Goal: Book appointment/travel/reservation

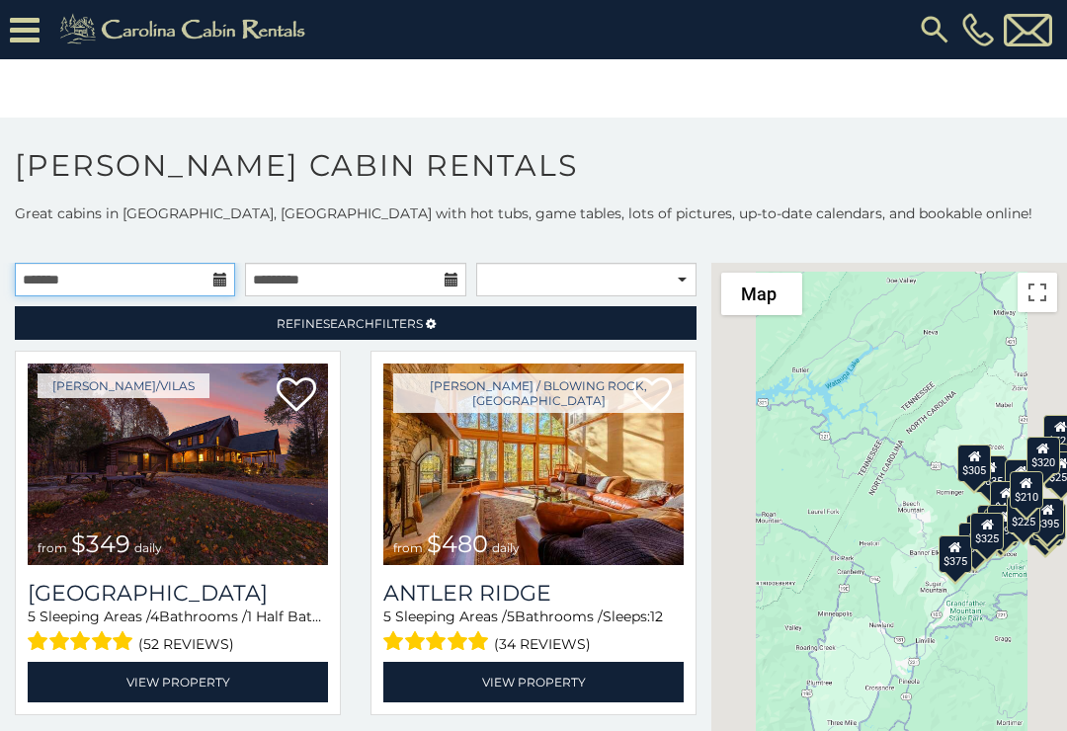
click at [229, 287] on input "text" at bounding box center [125, 280] width 220 height 34
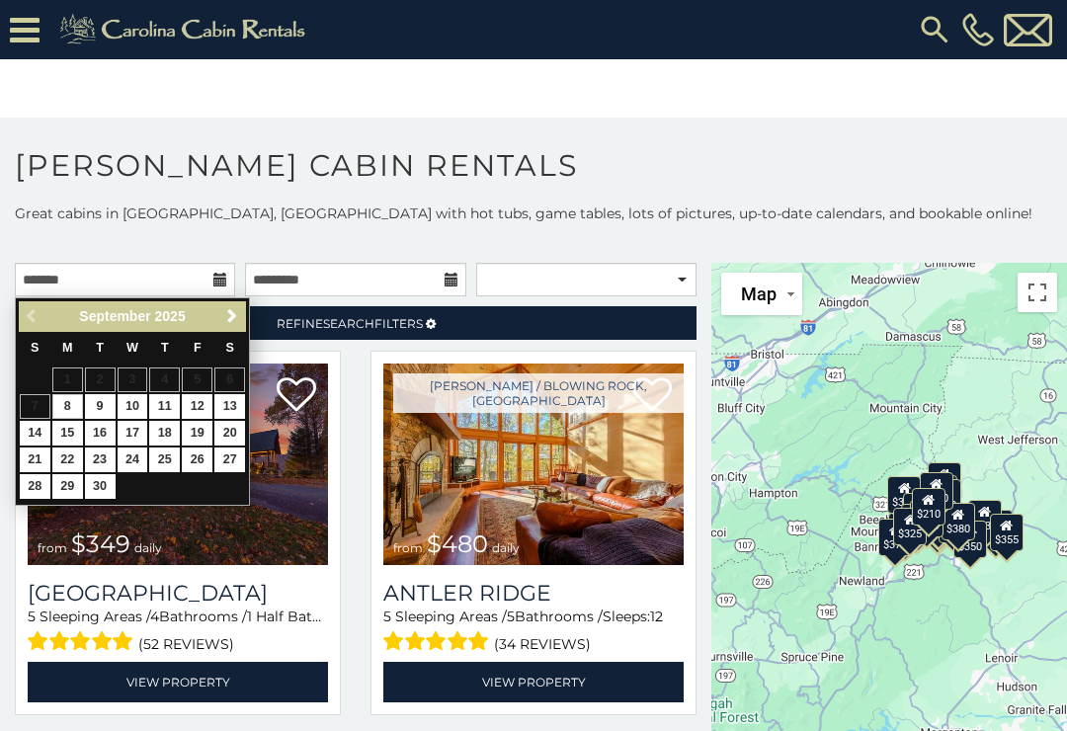
click at [242, 313] on link "Next" at bounding box center [231, 316] width 25 height 25
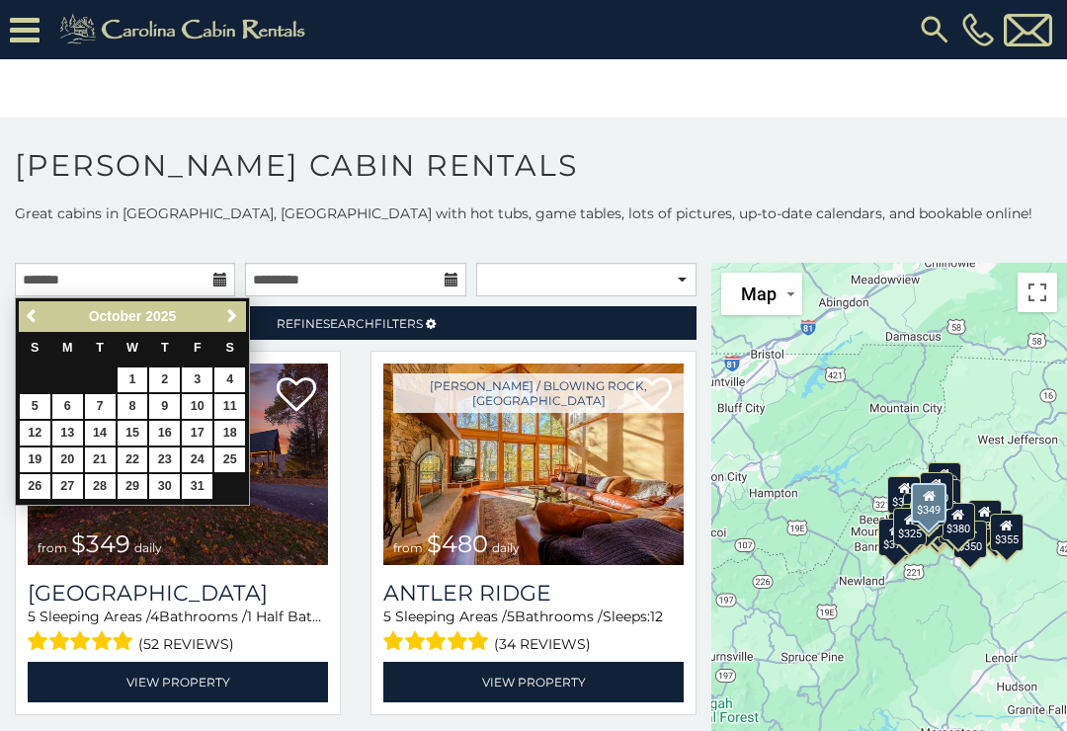
click at [260, 465] on img at bounding box center [178, 463] width 300 height 201
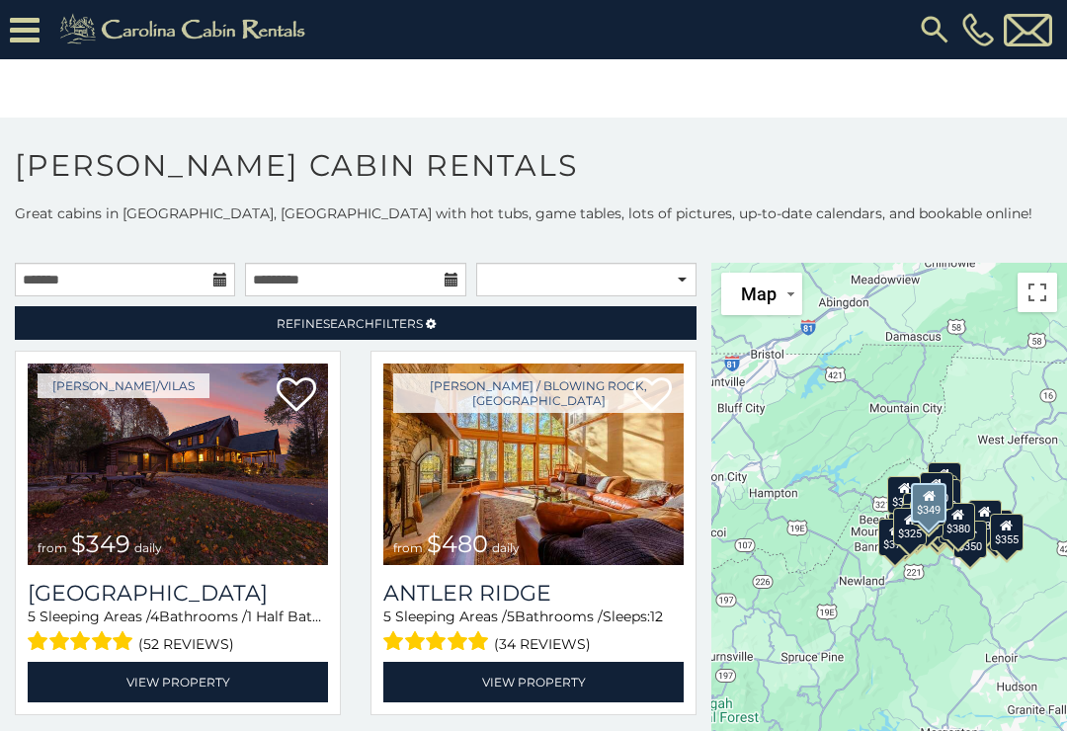
click at [240, 425] on img at bounding box center [178, 463] width 300 height 201
click at [211, 286] on input "text" at bounding box center [125, 280] width 220 height 34
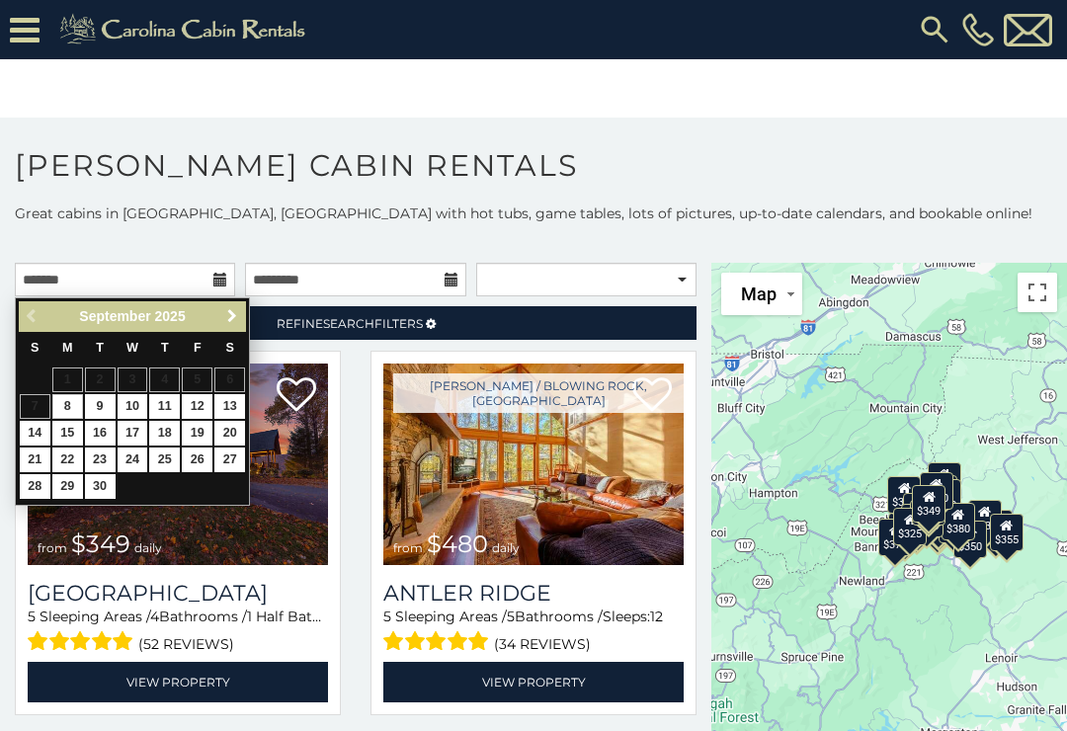
click at [238, 313] on span "Next" at bounding box center [232, 316] width 16 height 16
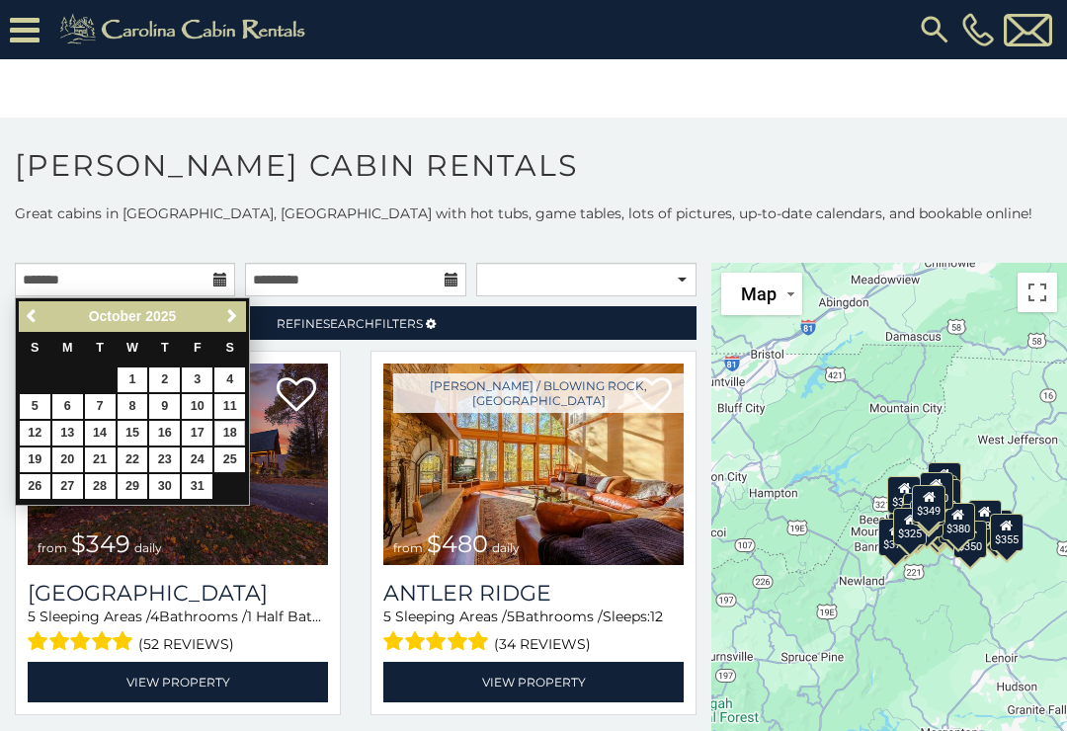
click at [238, 433] on link "18" at bounding box center [229, 433] width 31 height 25
type input "**********"
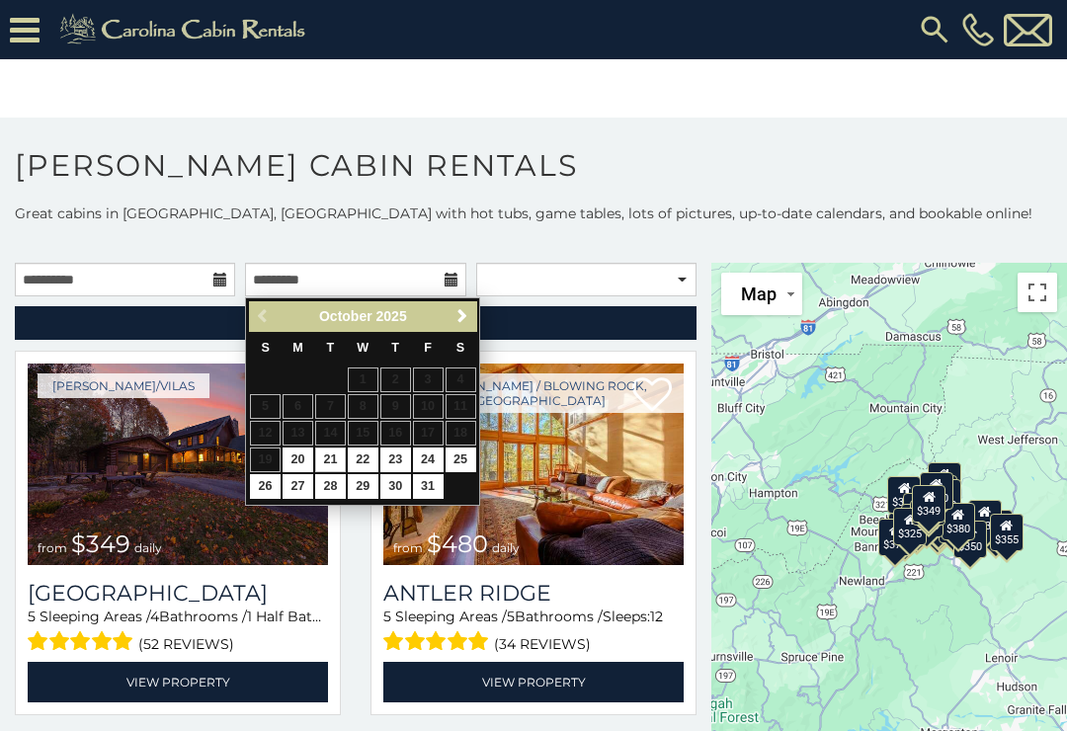
click at [331, 450] on link "21" at bounding box center [330, 459] width 31 height 25
type input "**********"
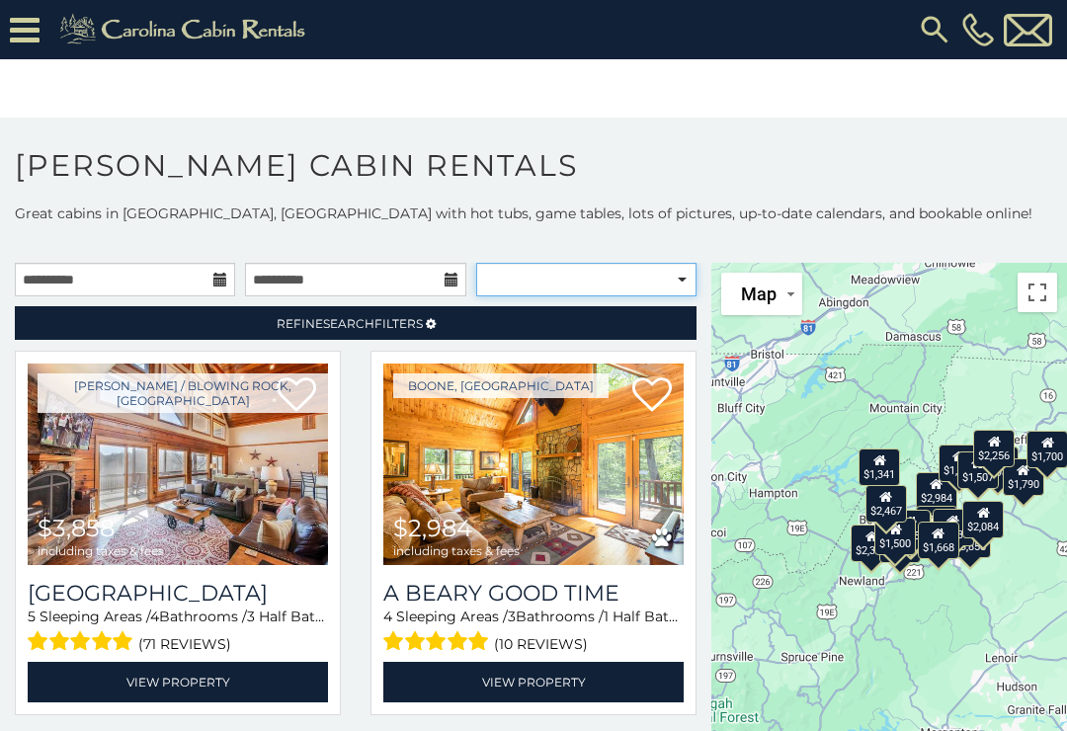
click at [604, 281] on select "**********" at bounding box center [586, 280] width 220 height 34
click at [409, 325] on span "Refine Search Filters" at bounding box center [350, 323] width 146 height 15
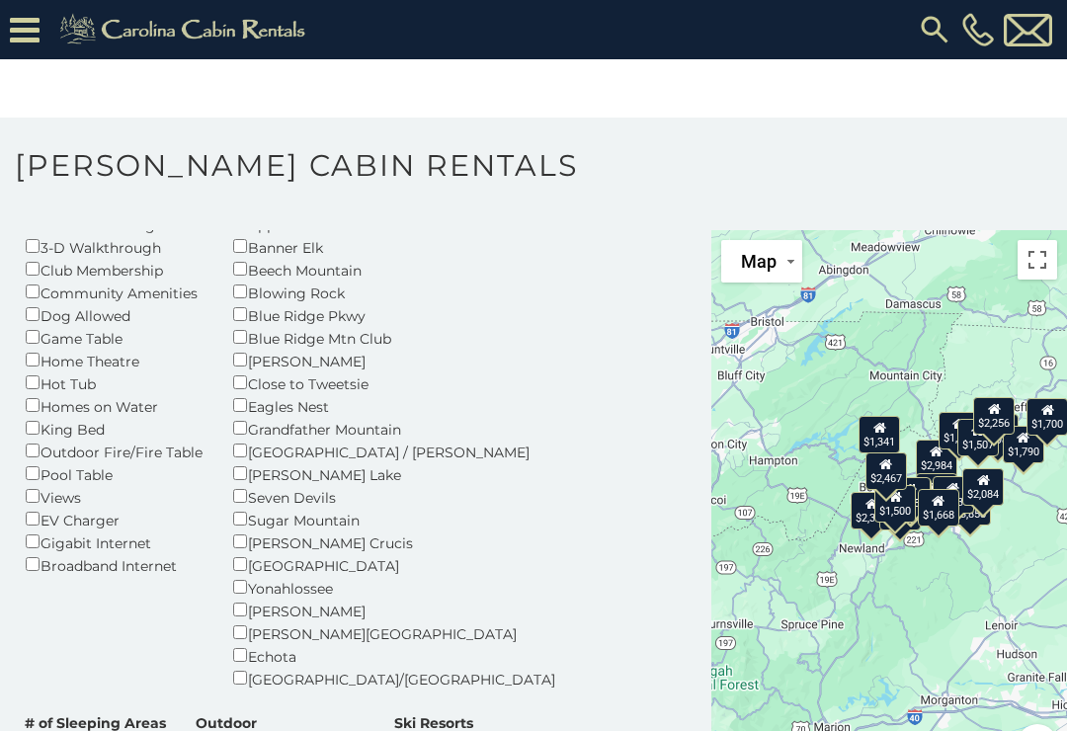
scroll to position [176, 0]
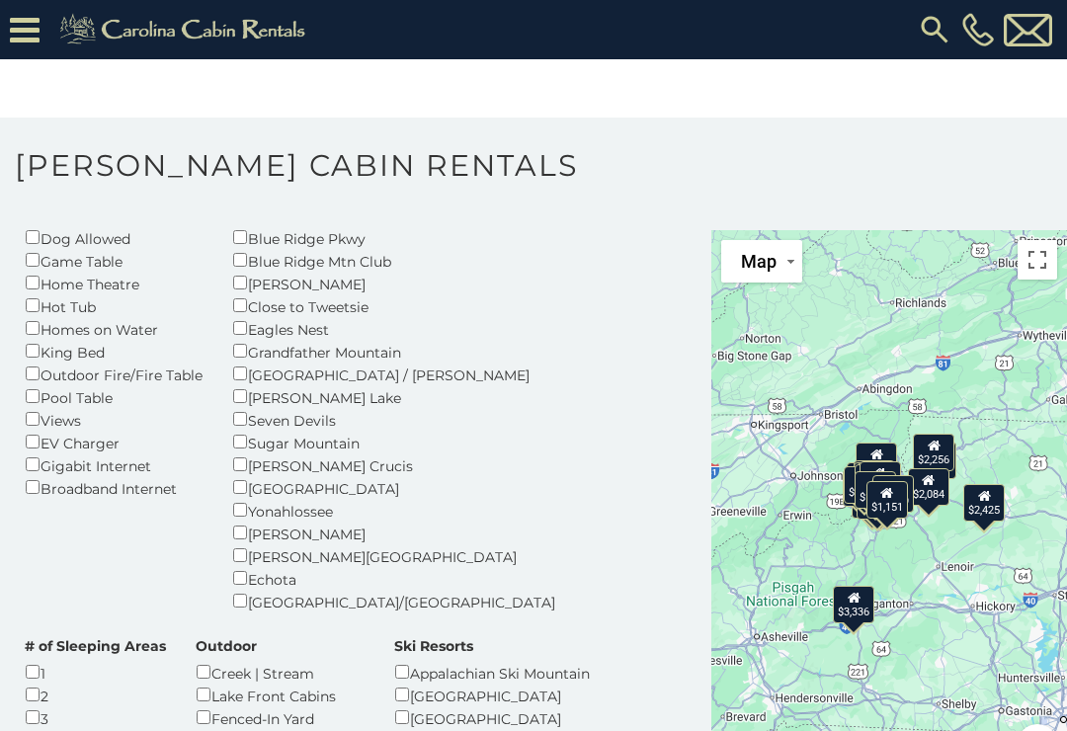
scroll to position [233, 0]
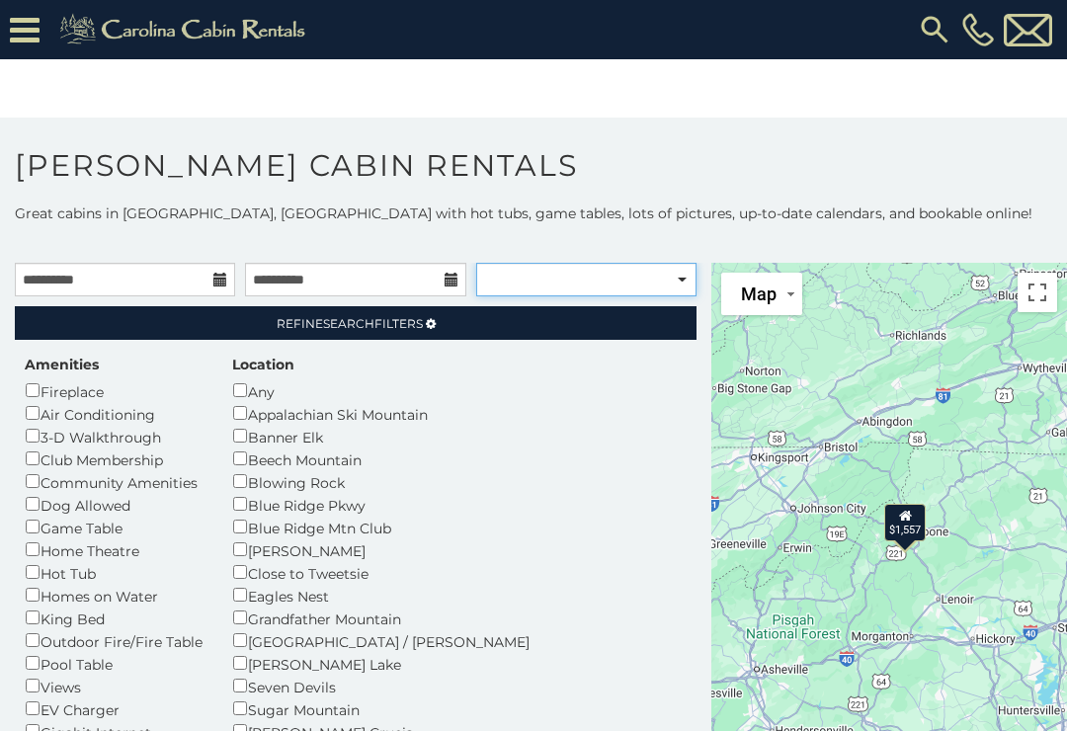
click at [676, 285] on select "**********" at bounding box center [586, 280] width 220 height 34
click at [492, 329] on link "Refine Search Filters" at bounding box center [356, 323] width 682 height 34
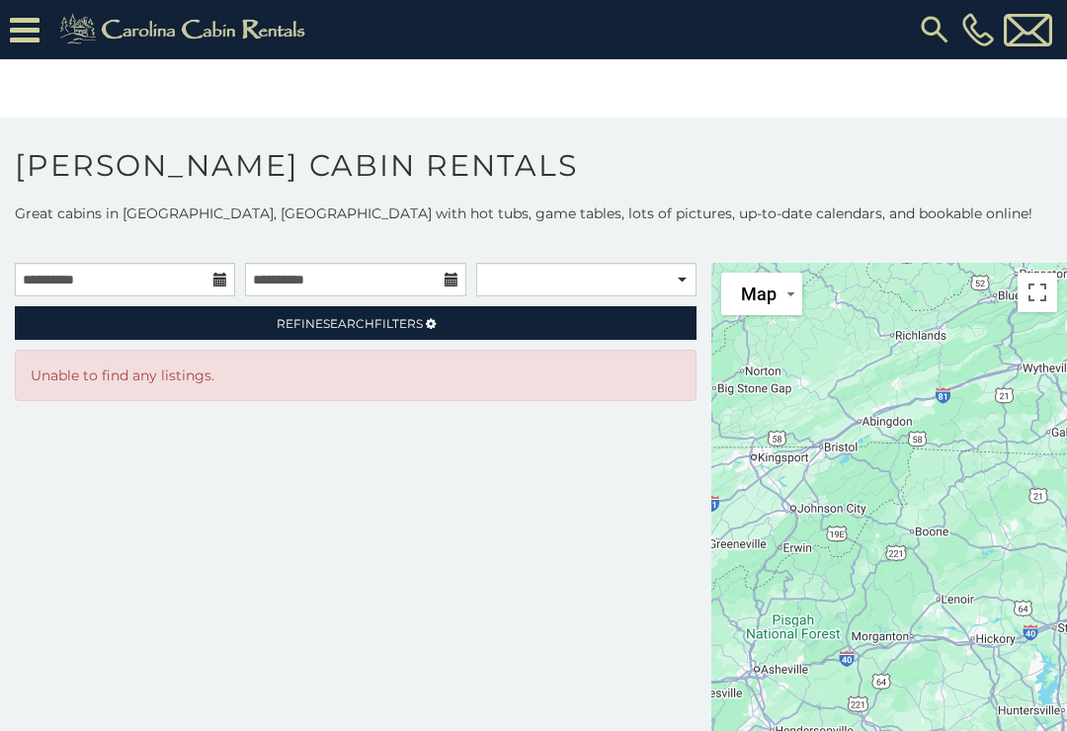
click at [447, 324] on link "Refine Search Filters" at bounding box center [356, 323] width 682 height 34
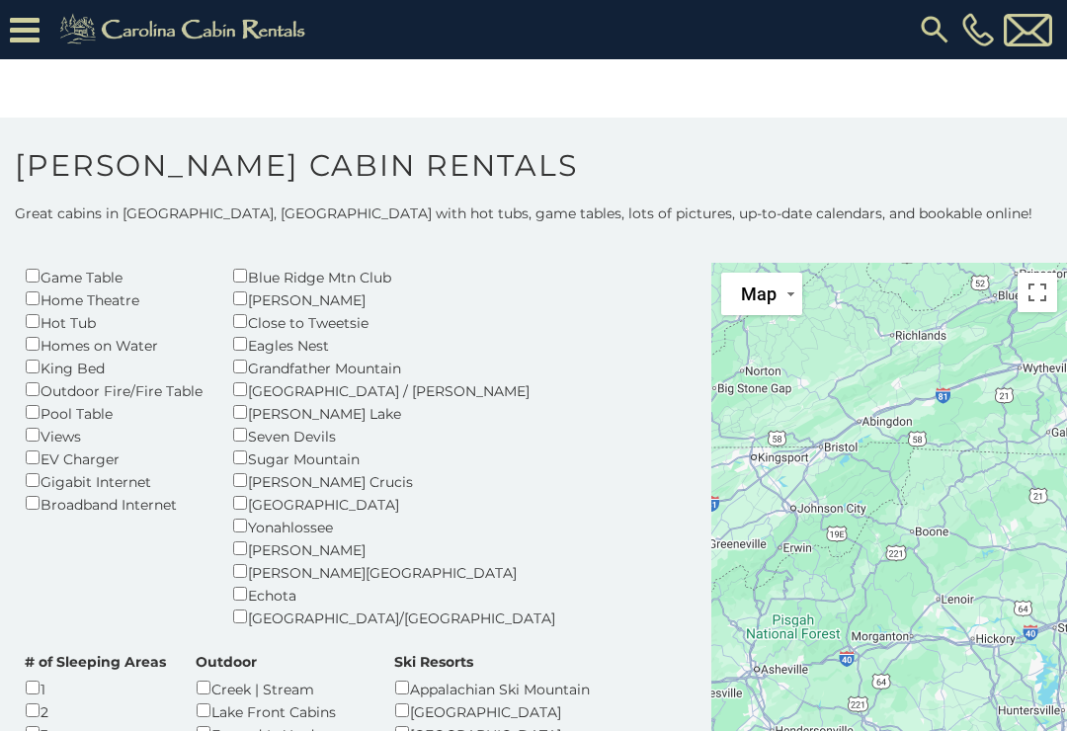
scroll to position [249, 0]
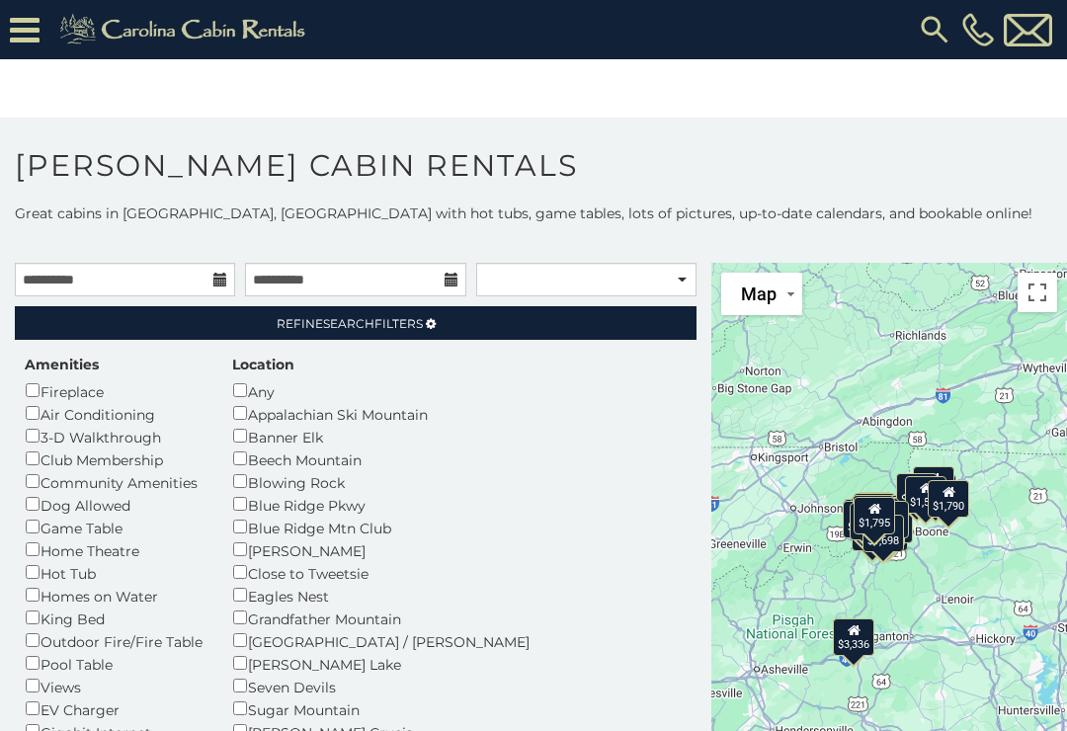
click at [394, 320] on span "Refine Search Filters" at bounding box center [350, 323] width 146 height 15
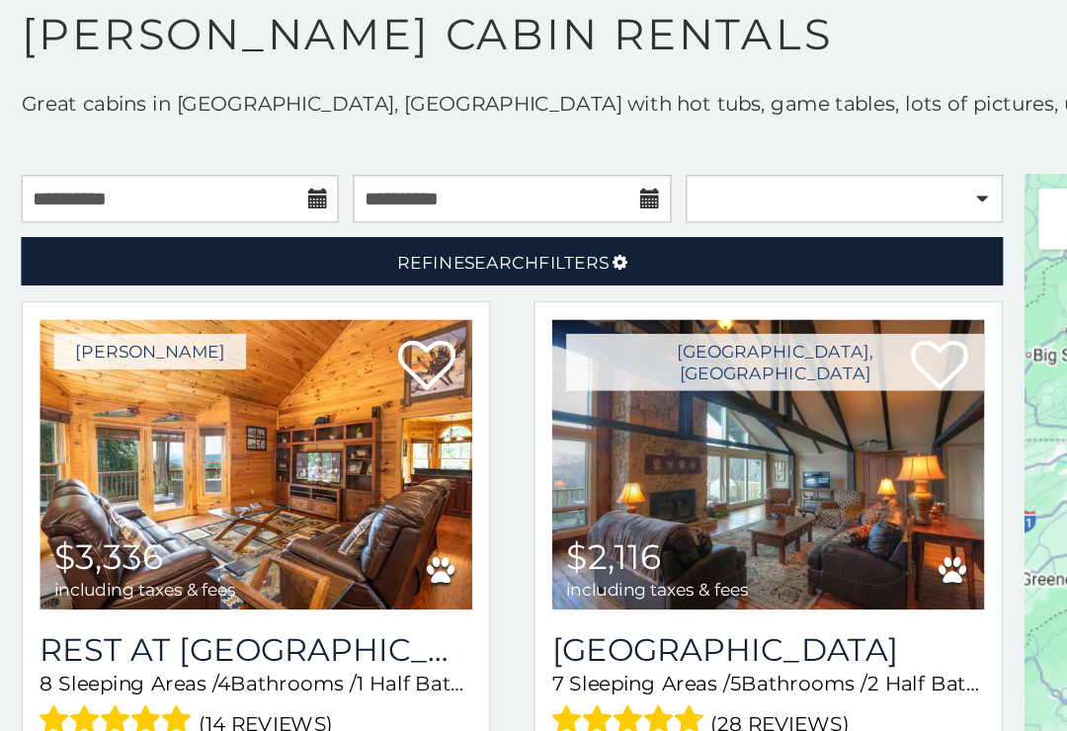
click at [377, 329] on span "Refine Search Filters" at bounding box center [350, 336] width 146 height 15
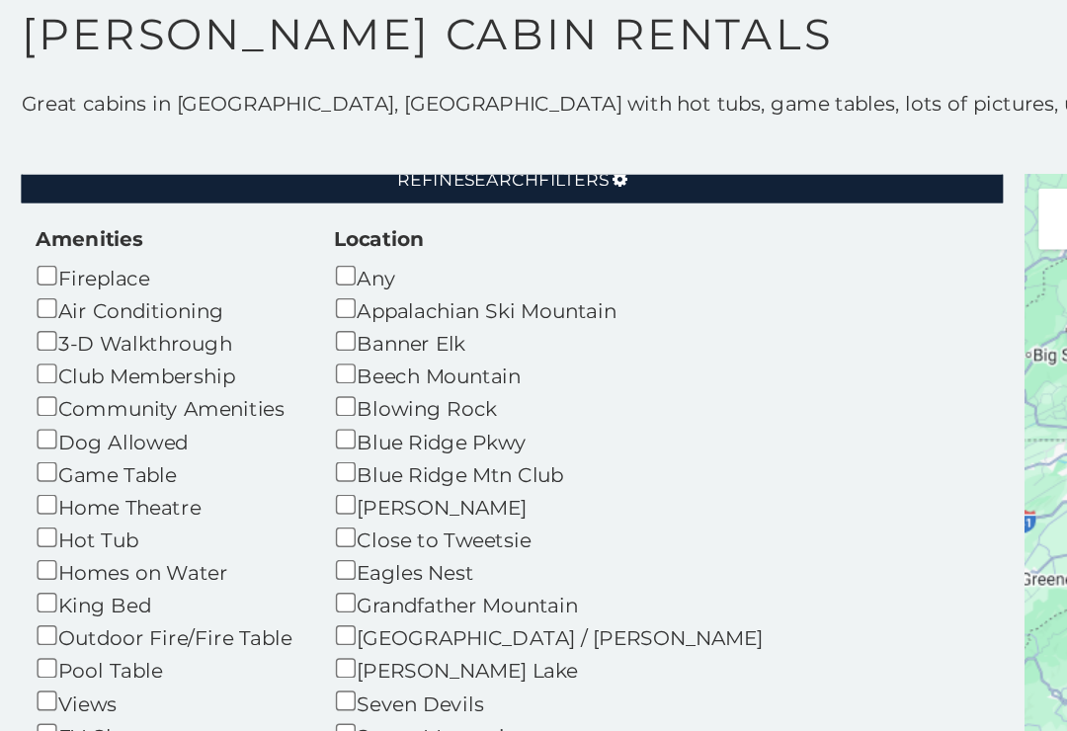
scroll to position [58, 0]
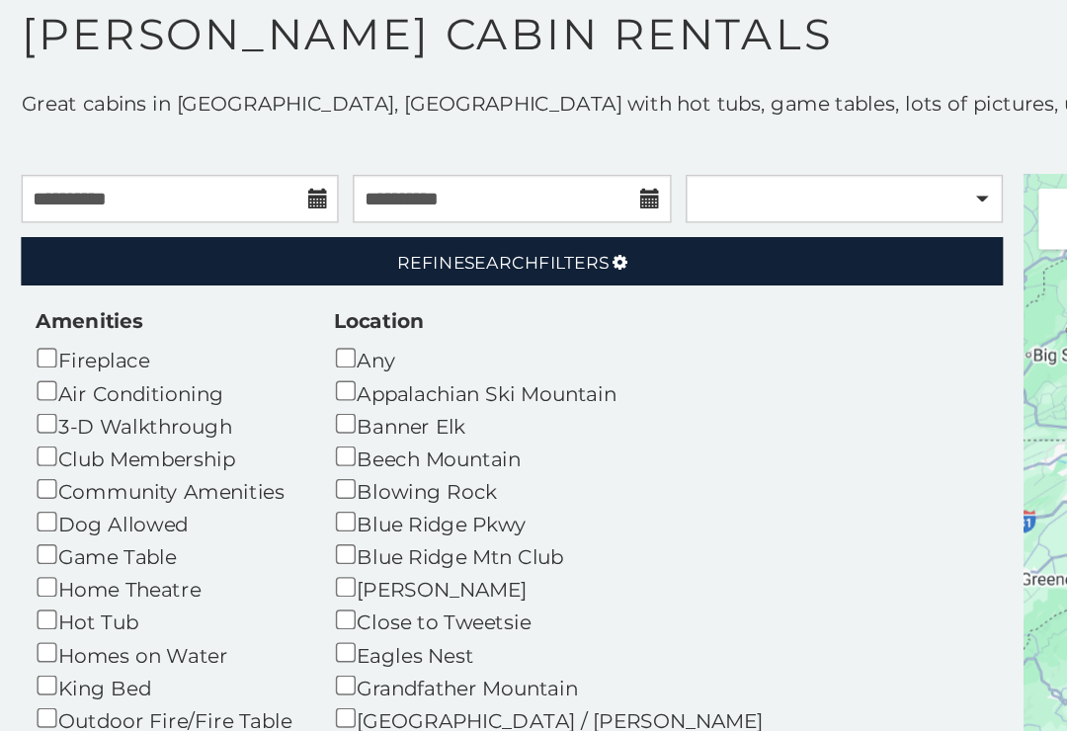
click at [404, 329] on span "Refine Search Filters" at bounding box center [350, 336] width 146 height 15
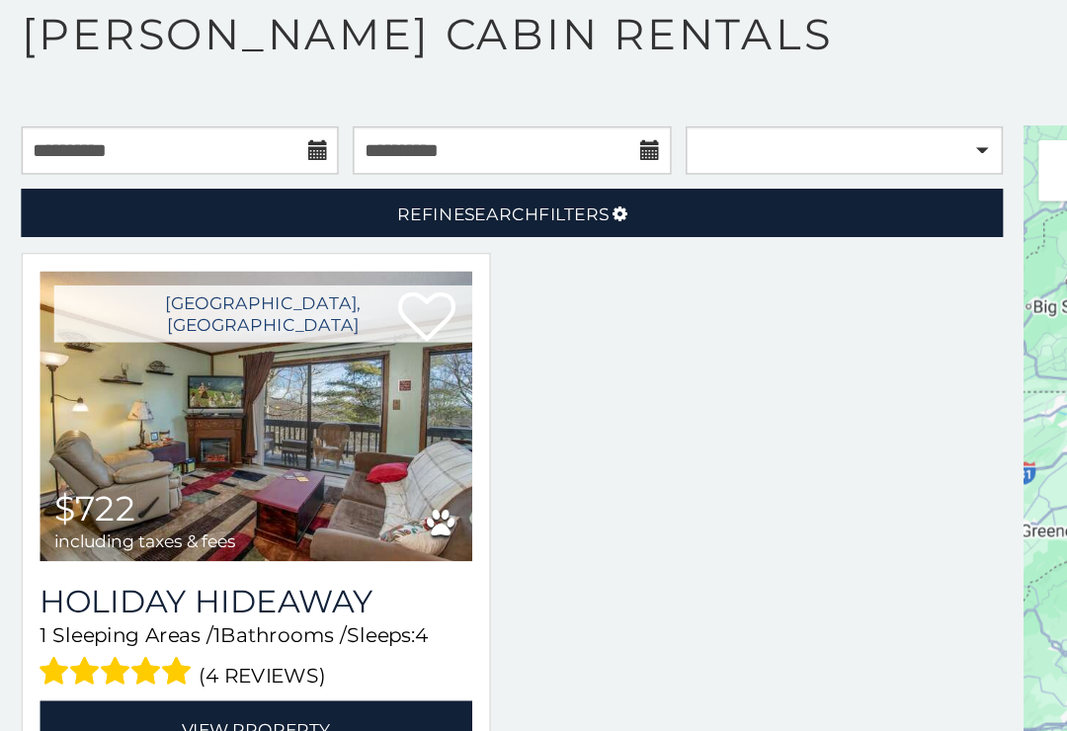
scroll to position [33, 0]
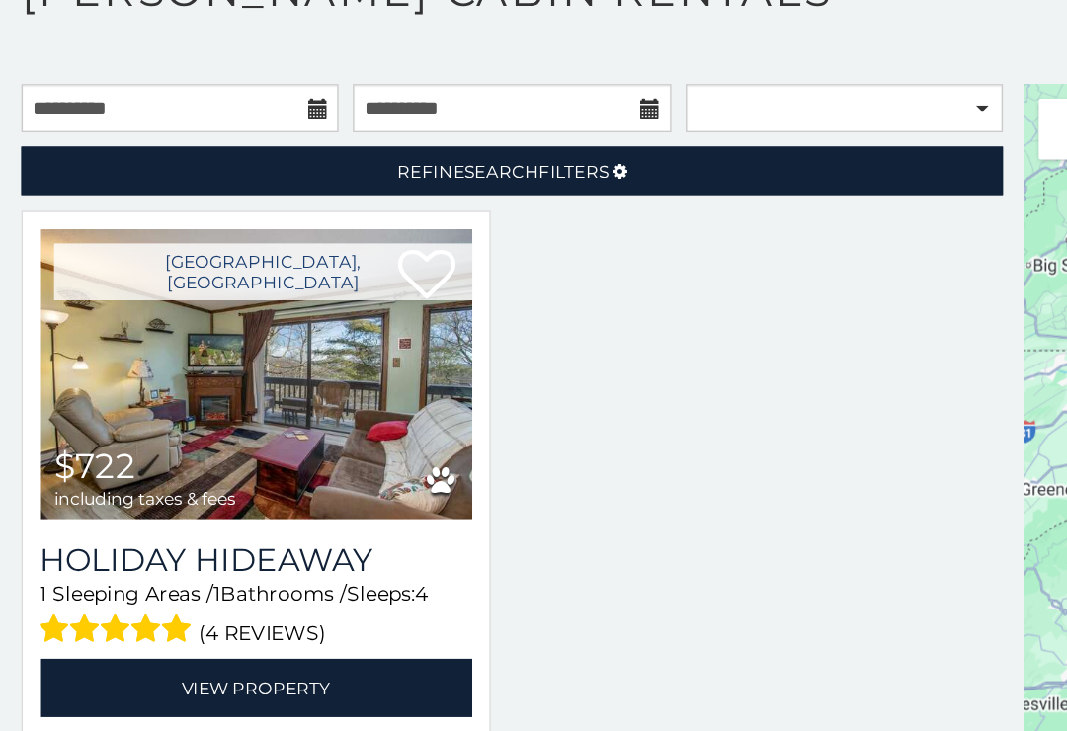
click at [103, 344] on img at bounding box center [178, 444] width 300 height 201
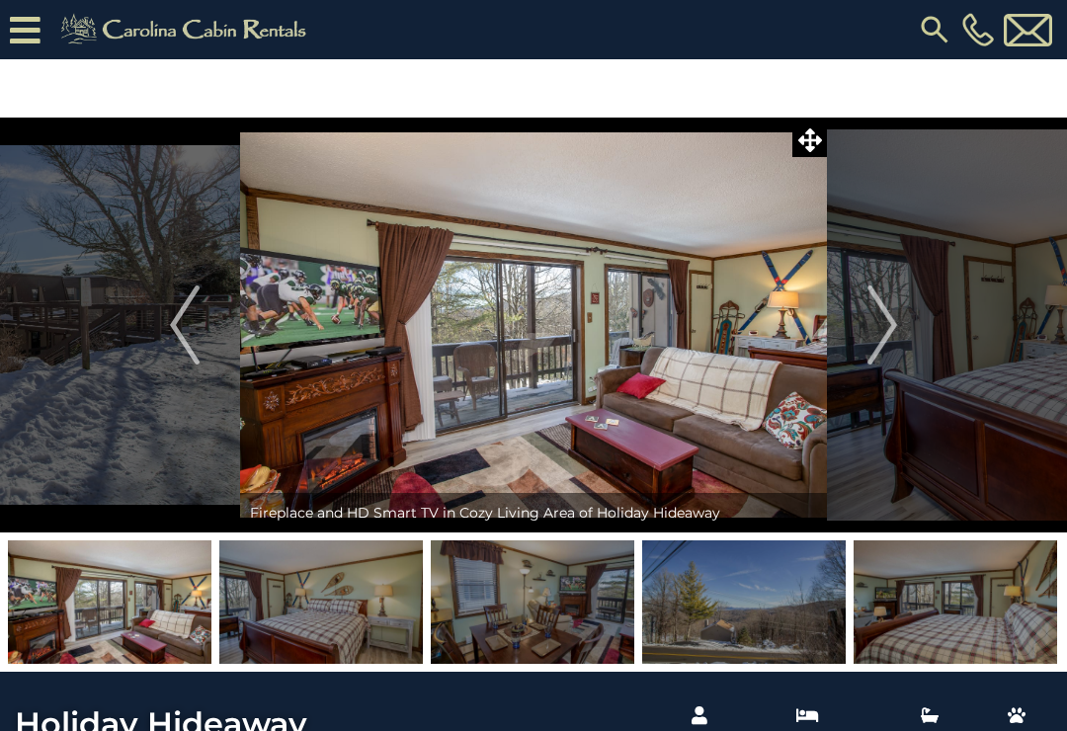
click at [814, 135] on icon at bounding box center [810, 140] width 24 height 24
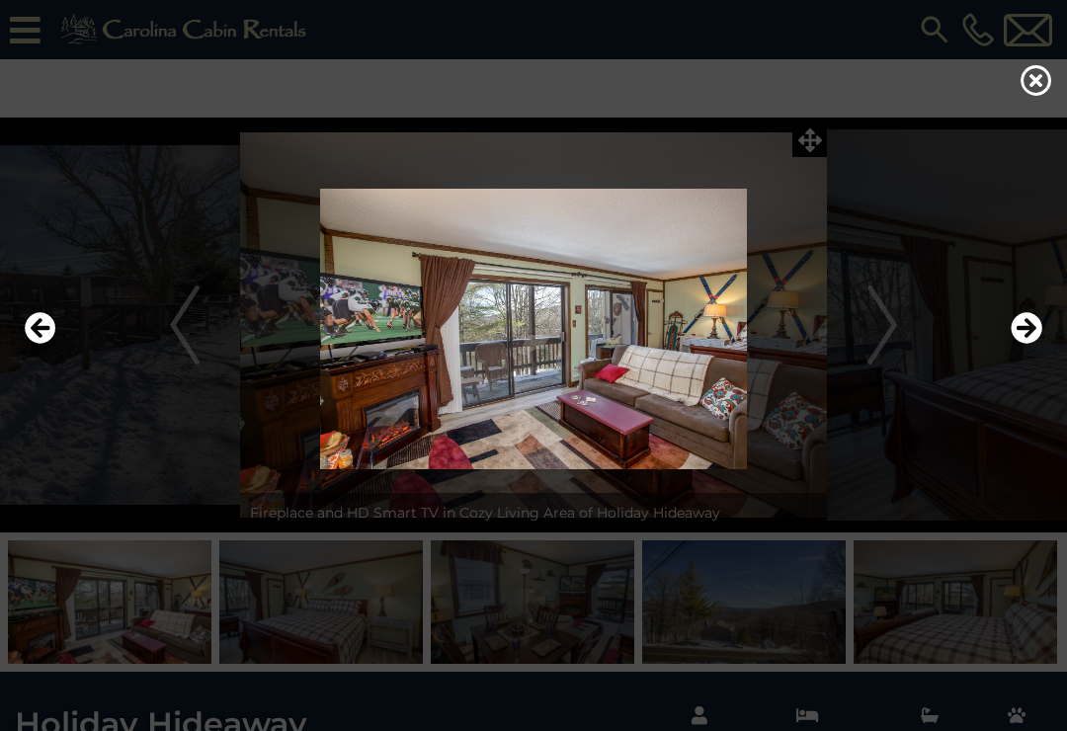
click at [812, 138] on div at bounding box center [533, 329] width 1037 height 439
click at [644, 300] on img at bounding box center [533, 329] width 1027 height 281
click at [802, 139] on div at bounding box center [533, 329] width 1037 height 439
click at [1034, 83] on icon at bounding box center [1036, 80] width 32 height 32
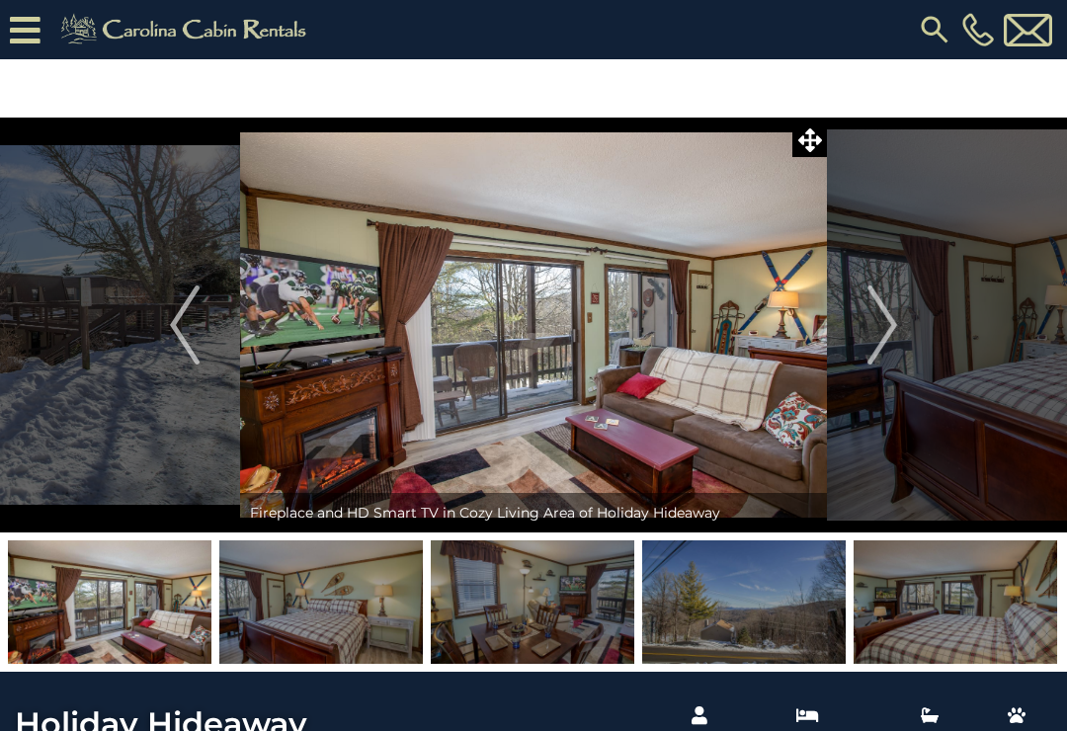
click at [869, 328] on img "Next" at bounding box center [882, 324] width 30 height 79
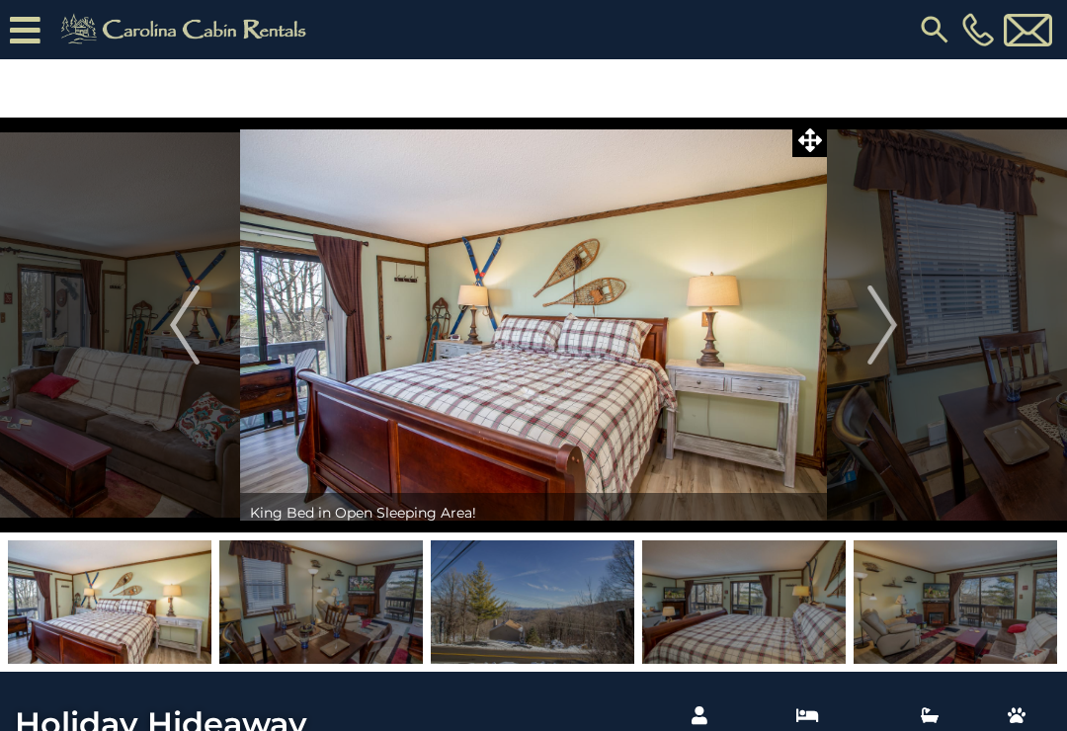
click at [892, 341] on img "Next" at bounding box center [882, 324] width 30 height 79
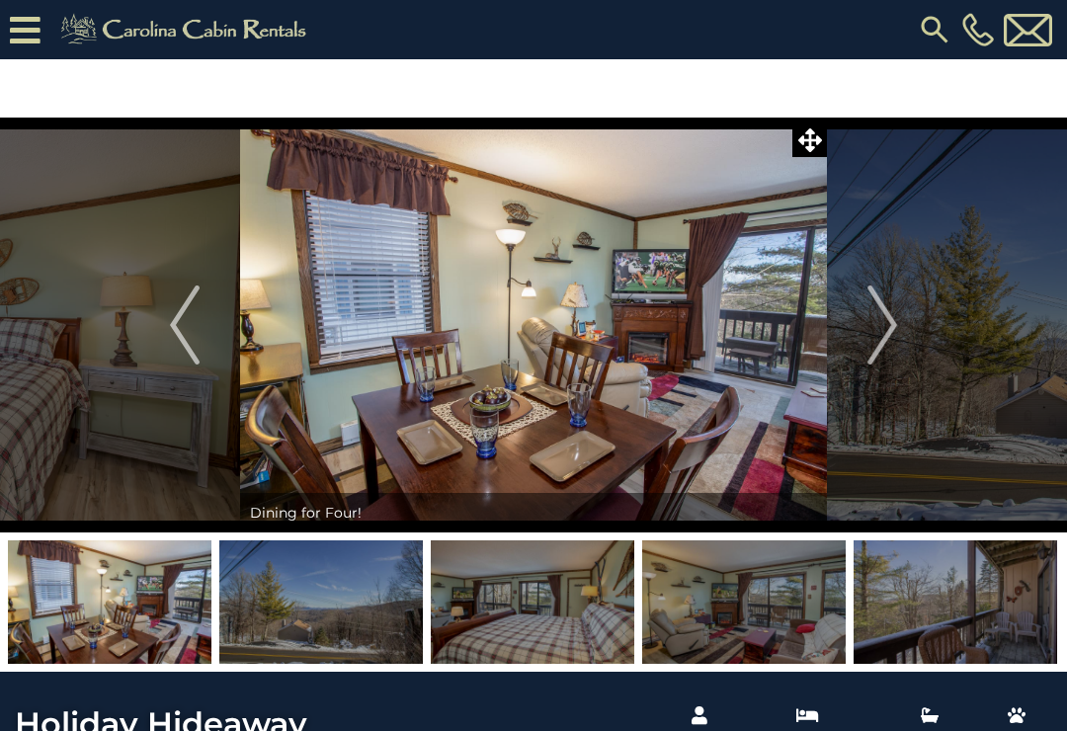
click at [891, 338] on img "Next" at bounding box center [882, 324] width 30 height 79
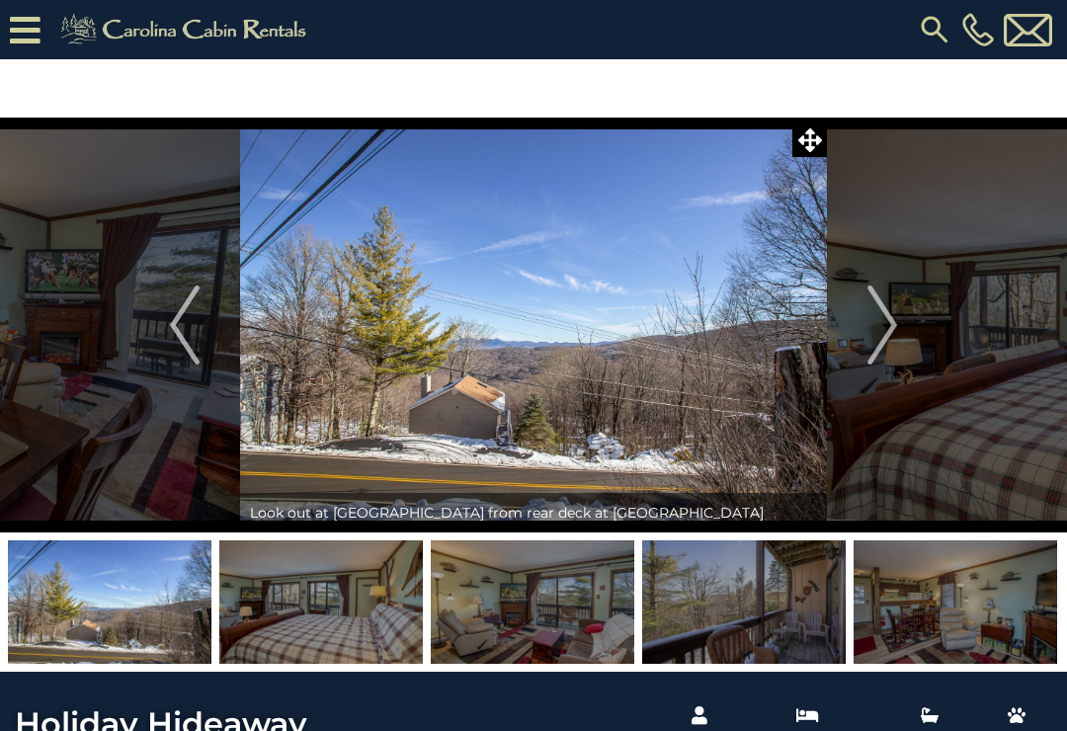
click at [887, 341] on img "Next" at bounding box center [882, 324] width 30 height 79
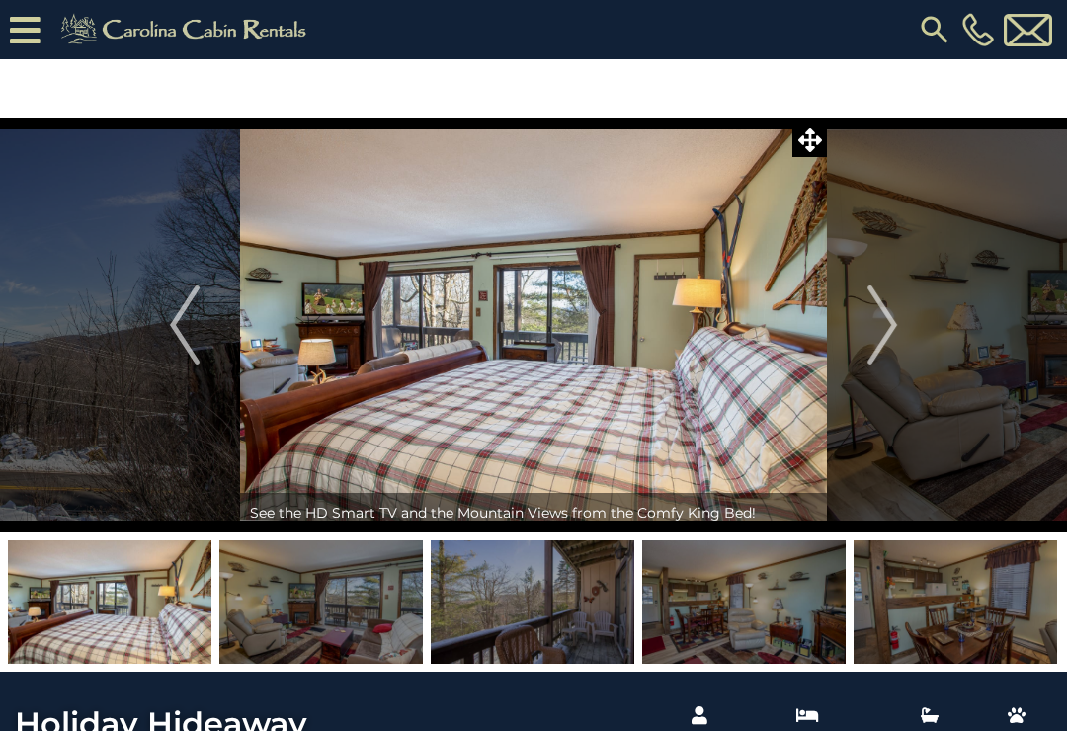
click at [143, 23] on img at bounding box center [186, 30] width 273 height 40
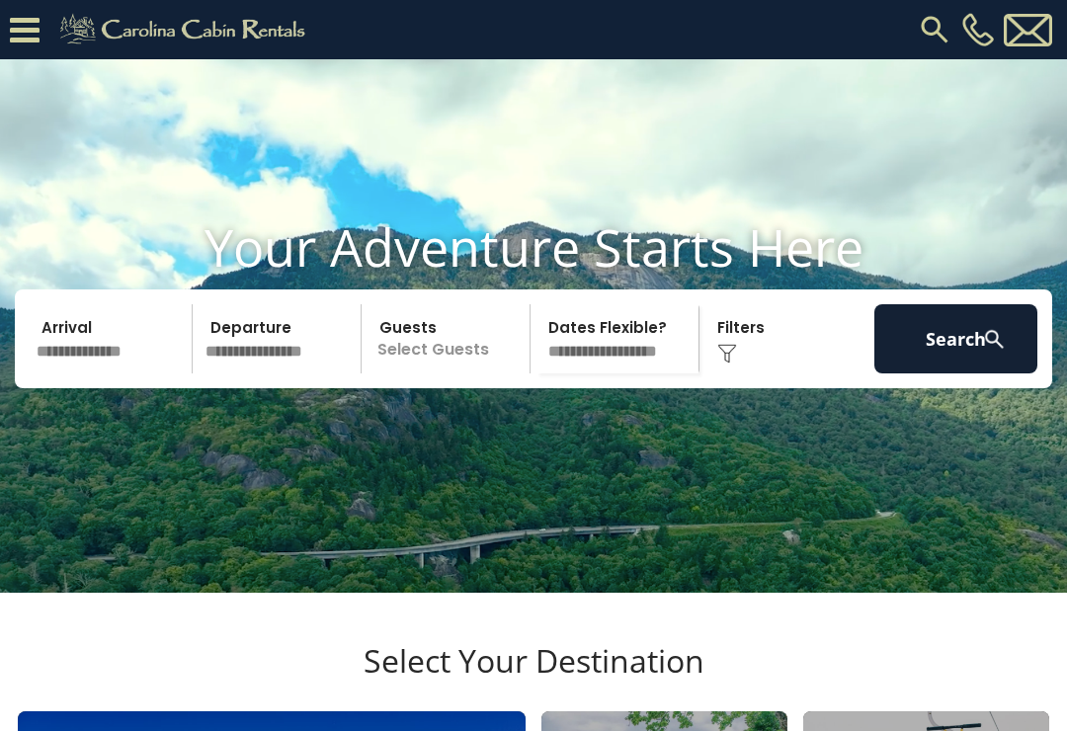
click at [72, 373] on input "text" at bounding box center [111, 338] width 163 height 69
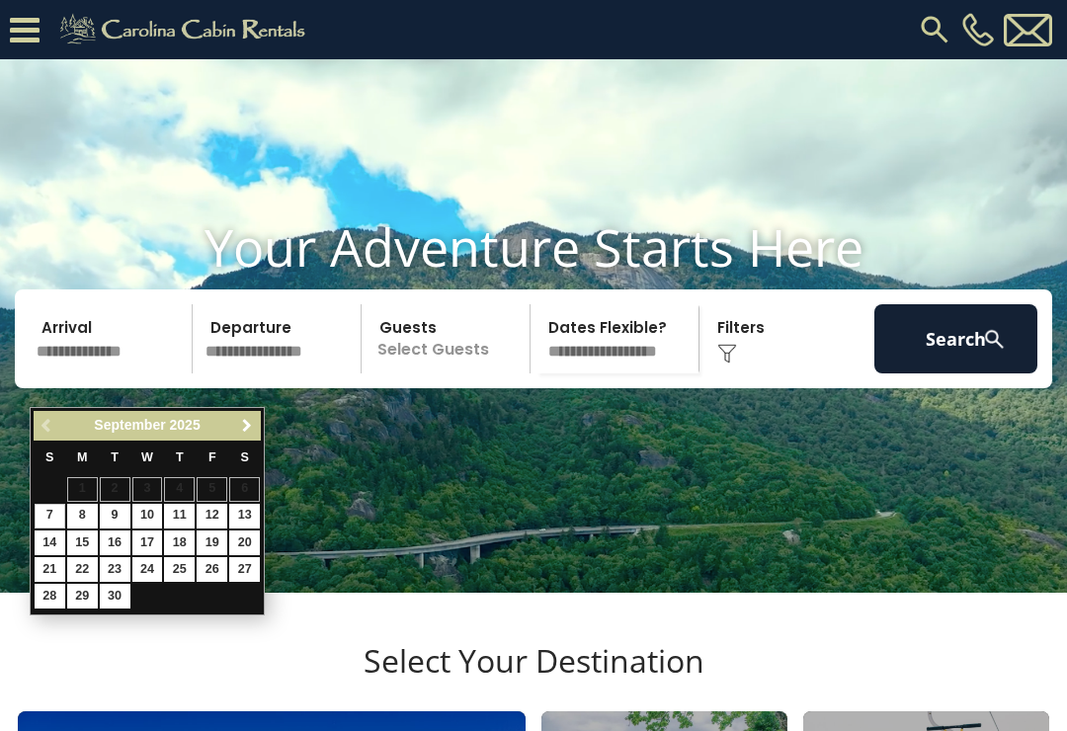
click at [250, 421] on span "Next" at bounding box center [247, 426] width 16 height 16
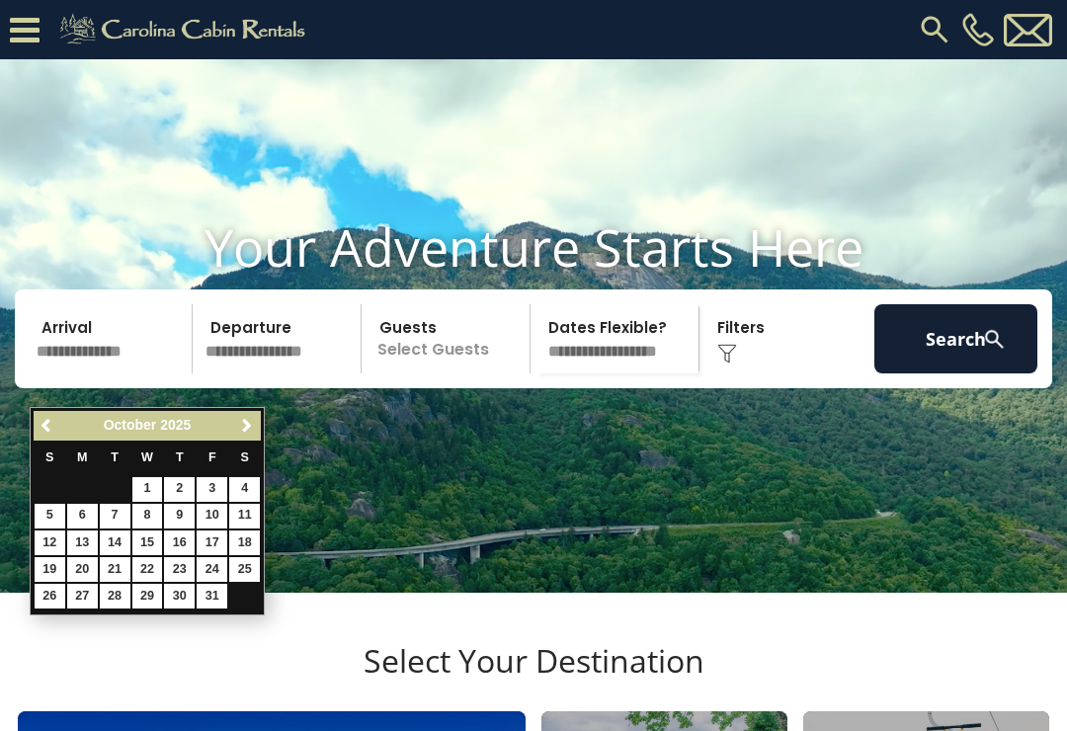
click at [249, 536] on link "18" at bounding box center [244, 542] width 31 height 25
type input "********"
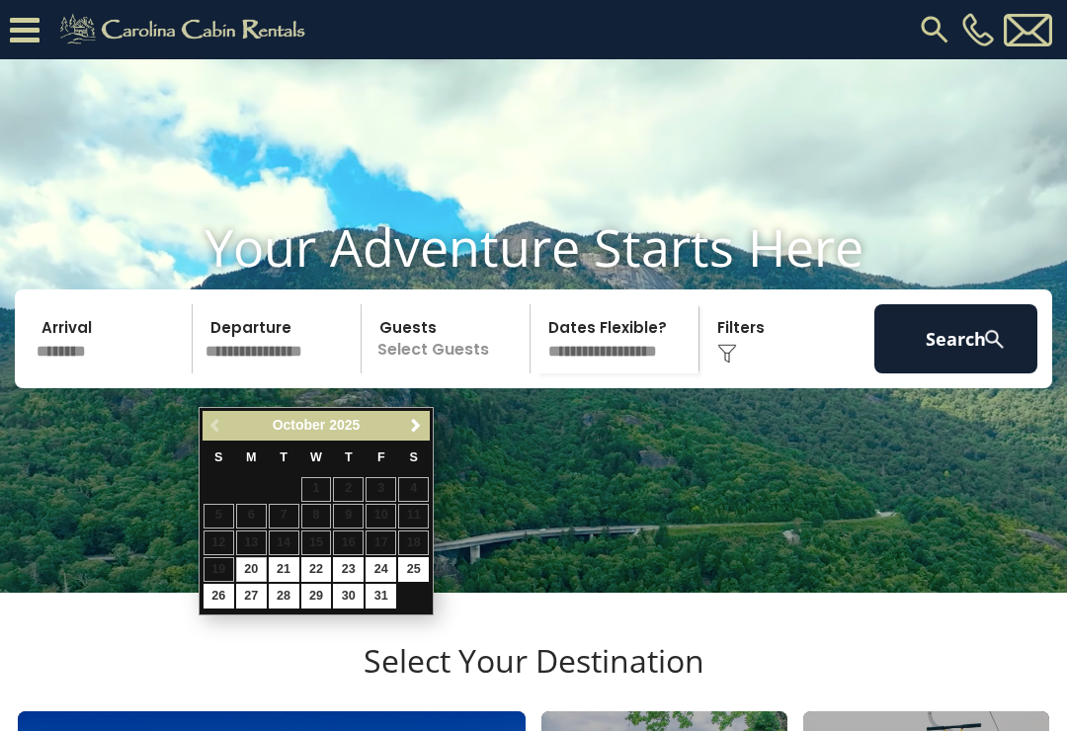
click at [290, 558] on link "21" at bounding box center [284, 569] width 31 height 25
type input "********"
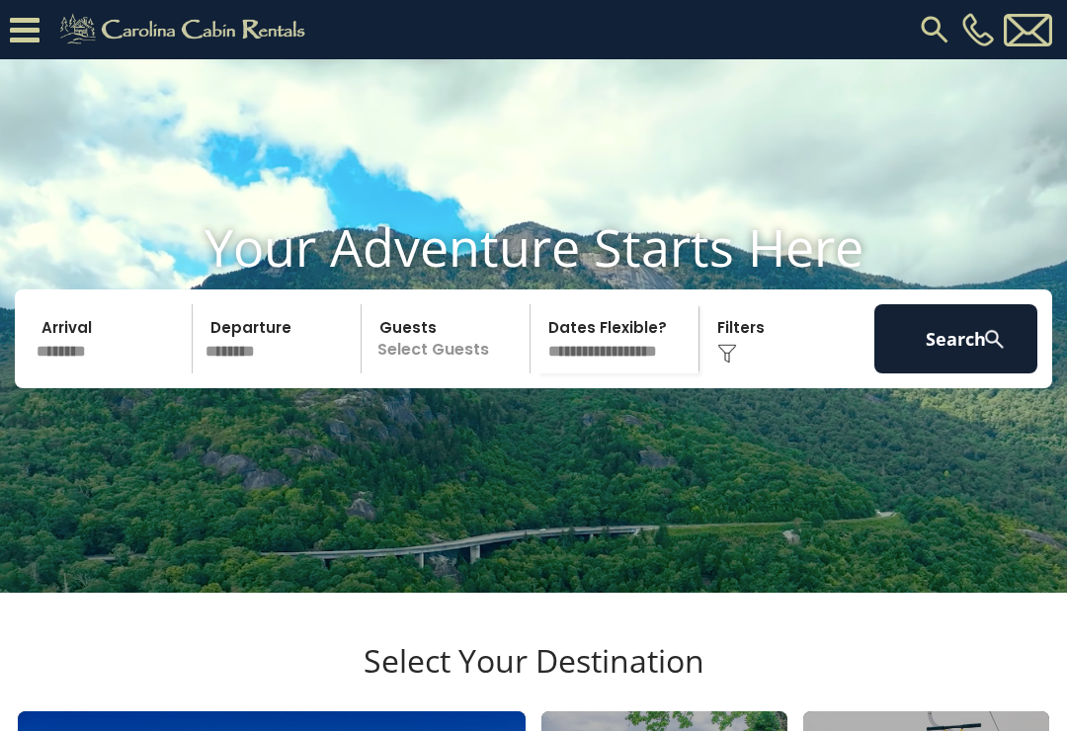
click at [464, 373] on p "Select Guests" at bounding box center [448, 338] width 162 height 69
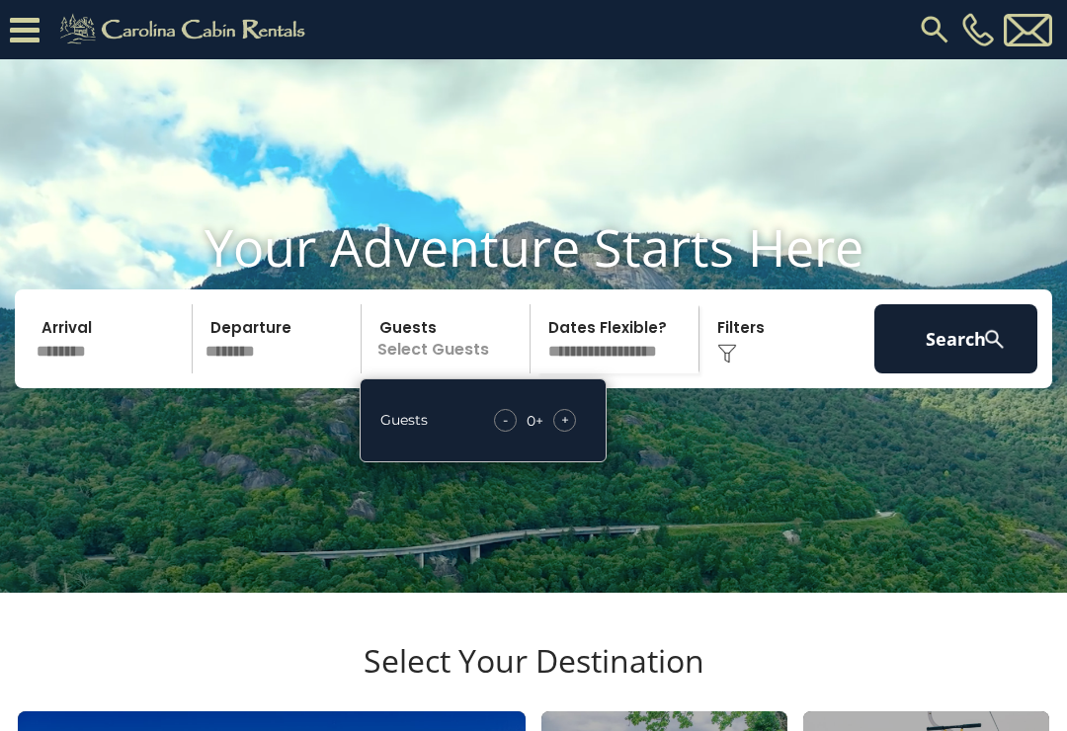
click at [568, 430] on span "+" at bounding box center [565, 420] width 8 height 20
click at [572, 432] on div "+" at bounding box center [564, 420] width 23 height 23
click at [771, 371] on div "Click to Choose" at bounding box center [786, 338] width 163 height 69
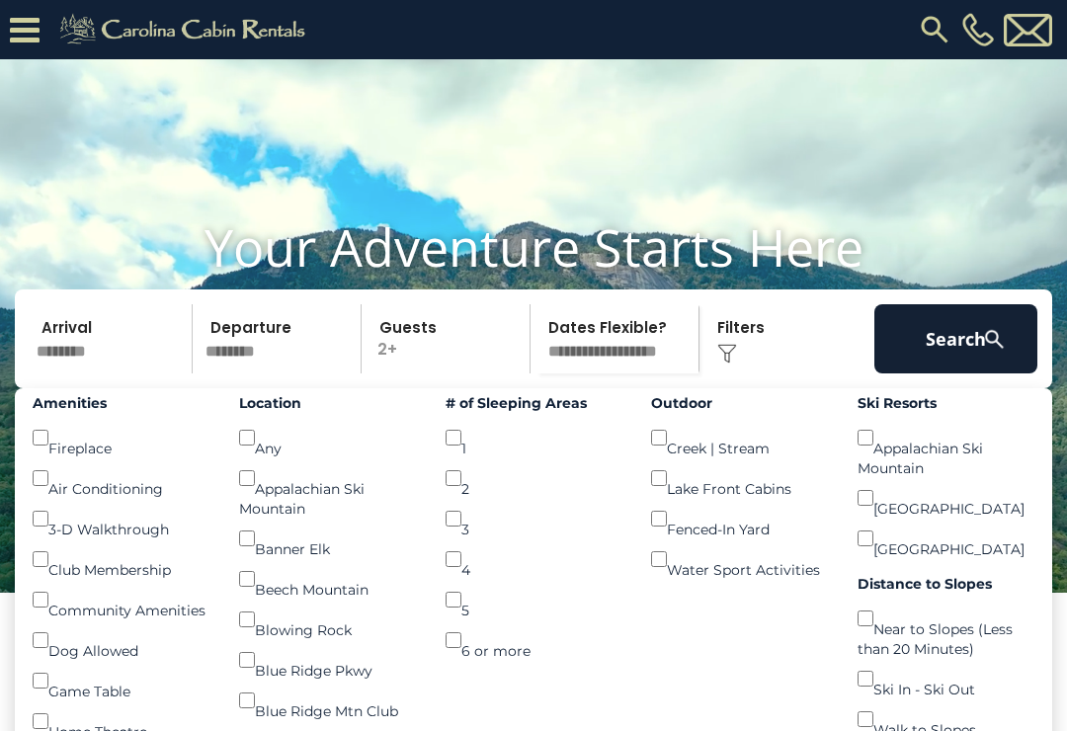
click at [966, 366] on button "Search" at bounding box center [955, 338] width 163 height 69
